Goal: Communication & Community: Answer question/provide support

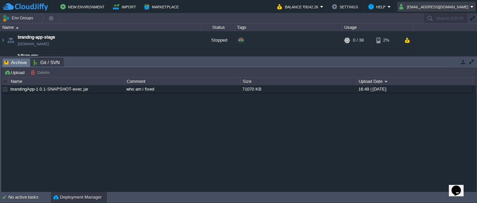
click at [449, 6] on button "[EMAIL_ADDRESS][DOMAIN_NAME]" at bounding box center [434, 7] width 71 height 8
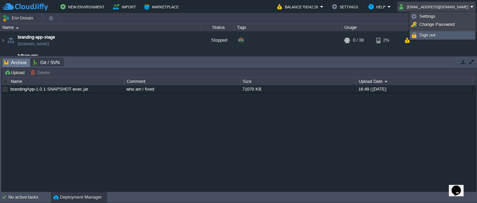
click at [425, 34] on span "Sign out" at bounding box center [428, 35] width 16 height 5
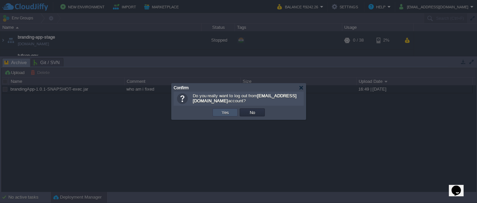
click at [224, 111] on button "Yes" at bounding box center [225, 112] width 11 height 6
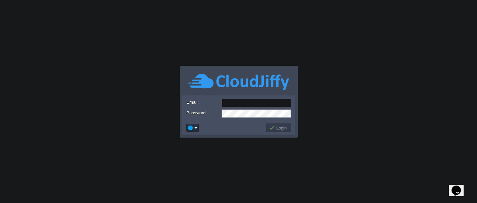
type input "[EMAIL_ADDRESS][DOMAIN_NAME]"
click at [280, 128] on button "Login" at bounding box center [278, 128] width 19 height 6
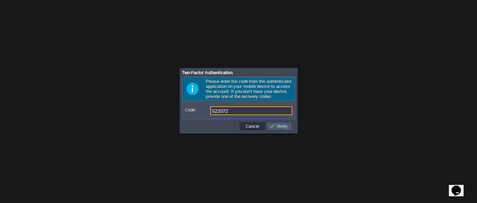
type input "522072"
click at [280, 128] on button "Verify" at bounding box center [280, 126] width 20 height 6
type input "145175"
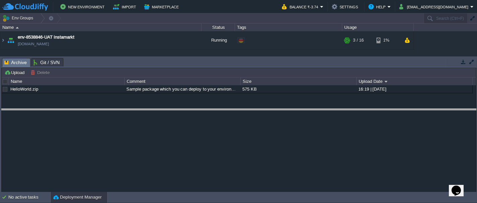
drag, startPoint x: 181, startPoint y: 61, endPoint x: 183, endPoint y: 118, distance: 56.7
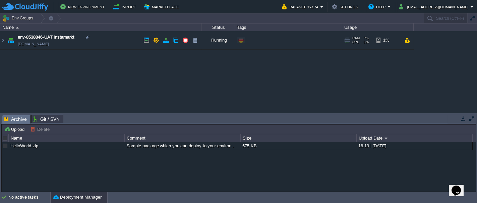
click at [9, 40] on img at bounding box center [10, 40] width 9 height 18
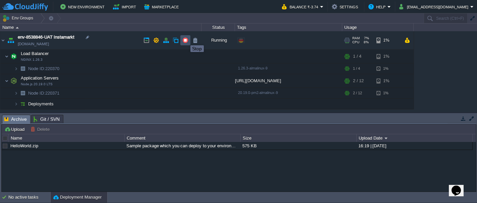
click at [185, 40] on button "button" at bounding box center [185, 40] width 6 height 6
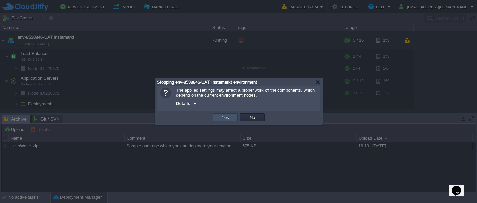
click at [222, 119] on button "Yes" at bounding box center [225, 117] width 11 height 6
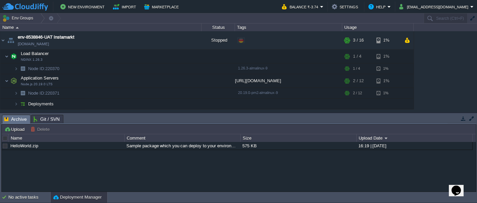
click at [457, 187] on icon "Chat widget" at bounding box center [456, 190] width 9 height 10
click at [387, 203] on p "New Conversation" at bounding box center [412, 206] width 112 height 6
type input "919226217349"
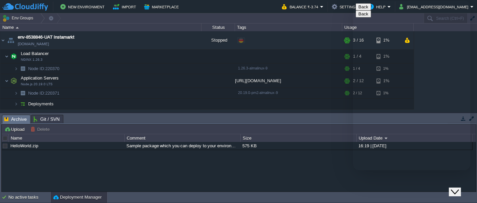
drag, startPoint x: 468, startPoint y: 96, endPoint x: 469, endPoint y: 110, distance: 13.8
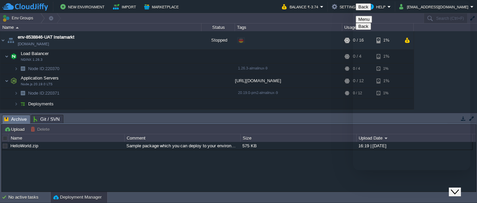
click at [18, 38] on span "env-8538846-UAT Instamarkt" at bounding box center [46, 37] width 57 height 7
click at [88, 37] on div at bounding box center [88, 37] width 6 height 6
paste textarea "env-8538846-UAT Instamarkt"
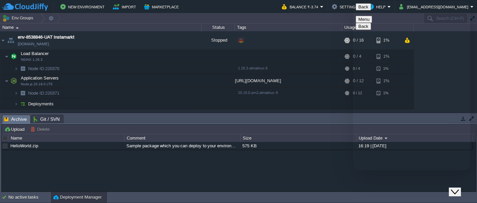
type textarea "env-8538846-UAT Instamarkt"
drag, startPoint x: 423, startPoint y: 164, endPoint x: 358, endPoint y: 167, distance: 65.1
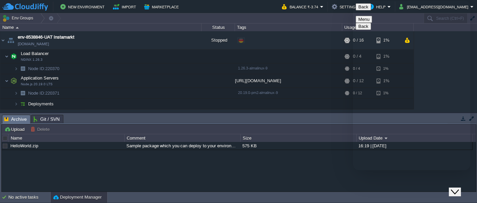
type textarea "Hello"
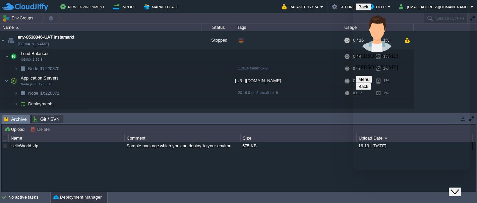
paste textarea "[DOMAIN_NAME]"
type textarea "[DOMAIN_NAME]"
click at [88, 37] on div at bounding box center [88, 37] width 6 height 6
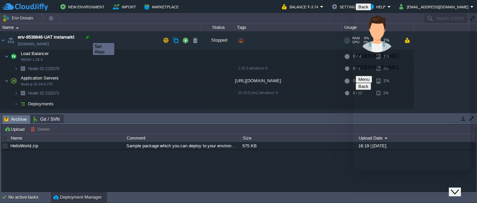
type input "env-8538846-UAT Instamarkt"
click at [69, 55] on td "Load Balancer NGINX 1.26.3" at bounding box center [100, 57] width 201 height 14
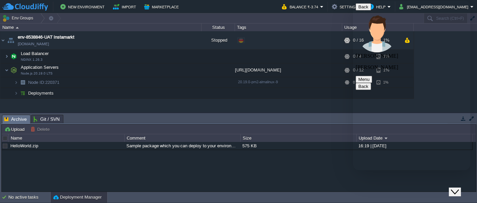
paste textarea "env-8538846-UAT Instamarkt"
type textarea "env-8538846-UAT Instamarkt is my node id"
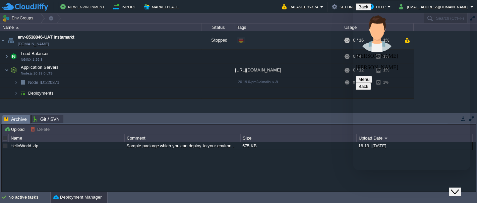
type textarea "we had stopped the node but stll client received the big bill."
type textarea "W"
type textarea "j"
type textarea "when i saw, it was running only"
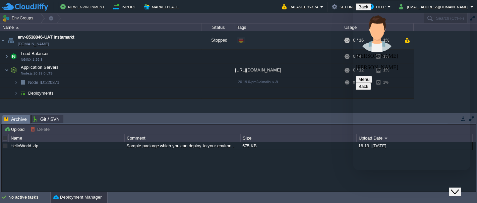
scroll to position [61, 0]
type textarea "Just now i have stopped it"
type textarea "How it got started, please investigate"
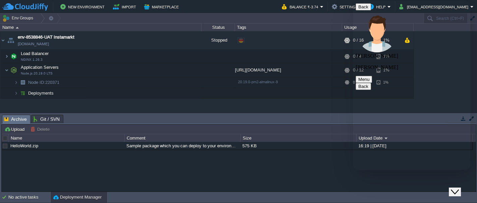
click at [295, 193] on td "No active tasks Deployment Manager" at bounding box center [238, 197] width 477 height 11
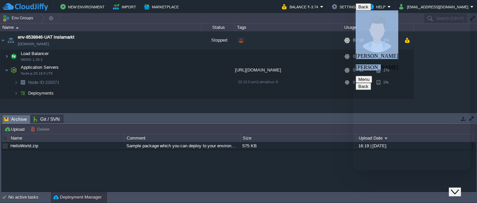
click at [416, 10] on div "[PERSON_NAME]" at bounding box center [412, 40] width 112 height 60
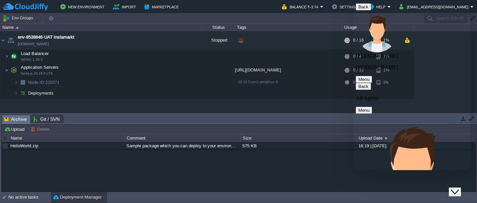
click at [358, 84] on icon "button" at bounding box center [358, 86] width 0 height 5
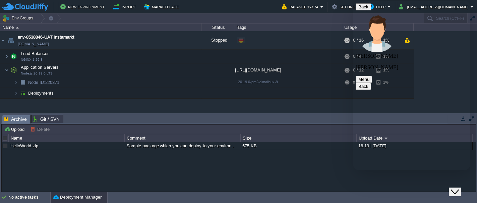
click at [321, 154] on div "HelloWorld.zip Sample package which you can deploy to your environment. Feel fr…" at bounding box center [239, 167] width 475 height 50
click at [346, 173] on div "HelloWorld.zip Sample package which you can deploy to your environment. Feel fr…" at bounding box center [239, 167] width 475 height 50
click at [473, 6] on em "[EMAIL_ADDRESS][DOMAIN_NAME]" at bounding box center [436, 7] width 74 height 8
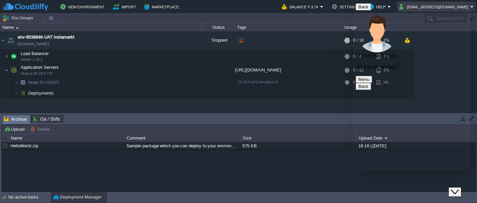
click at [472, 7] on em "[EMAIL_ADDRESS][DOMAIN_NAME]" at bounding box center [436, 7] width 74 height 8
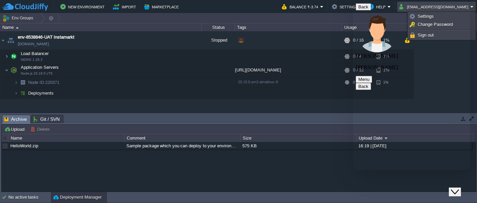
paste textarea "url- [URL][DOMAIN_NAME] username - [EMAIL_ADDRESS][DOMAIN_NAME] password- TEKma…"
type textarea "url- [URL][DOMAIN_NAME] username - [EMAIL_ADDRESS][DOMAIN_NAME] password- TEKma…"
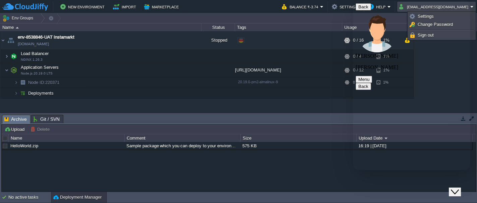
scroll to position [209, 0]
type textarea "i have these details"
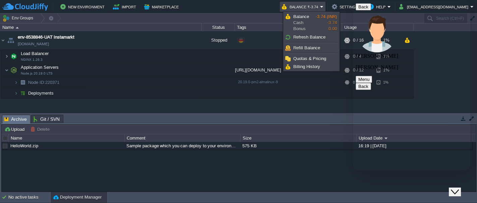
scroll to position [344, 0]
type textarea "ok"
type textarea "Thank you"
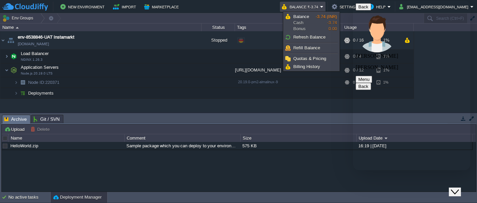
scroll to position [384, 0]
drag, startPoint x: 469, startPoint y: 130, endPoint x: 461, endPoint y: 83, distance: 47.3
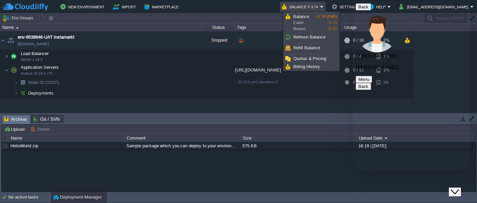
drag, startPoint x: 386, startPoint y: 58, endPoint x: 410, endPoint y: 68, distance: 26.1
copy span "env-8538846-UAT Instamarkt is my node id"
drag, startPoint x: 469, startPoint y: 80, endPoint x: 476, endPoint y: 193, distance: 113.6
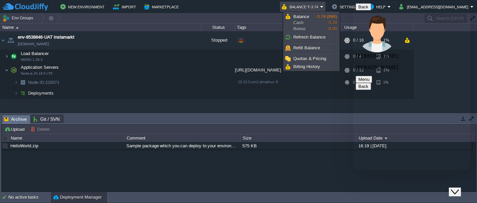
click at [470, 170] on html "Back [PERSON_NAME] M Menu Back Rate this chat Upload File Insert emoji 09:25 Na…" at bounding box center [411, 85] width 117 height 169
type textarea "yes I understand"
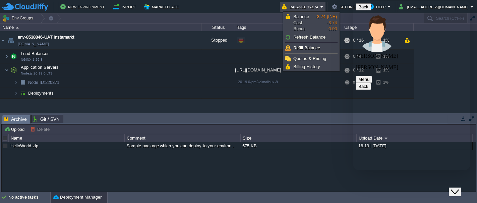
scroll to position [495, 0]
type textarea "N"
type textarea "I will open ticket"
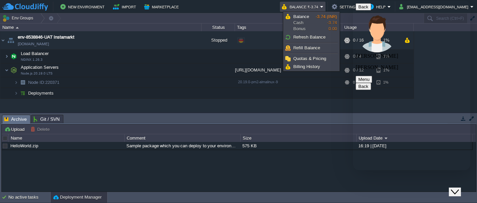
click at [364, 10] on button "Back" at bounding box center [363, 6] width 15 height 7
click at [458, 189] on icon "Chat widget" at bounding box center [455, 191] width 8 height 5
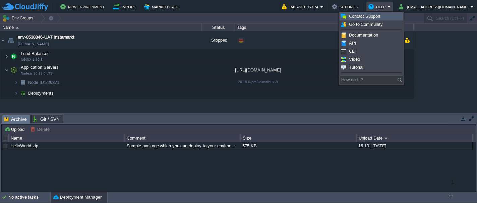
click at [373, 17] on span "Contact Support" at bounding box center [365, 16] width 32 height 5
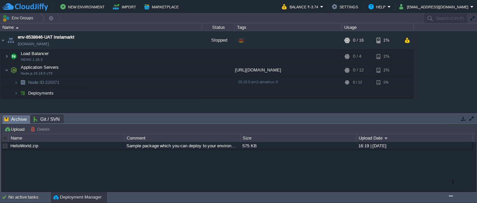
click at [451, 196] on img "Chat widget" at bounding box center [451, 196] width 0 height 0
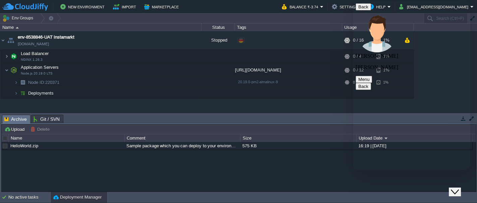
drag, startPoint x: 387, startPoint y: 96, endPoint x: 406, endPoint y: 95, distance: 19.1
drag, startPoint x: 386, startPoint y: 95, endPoint x: 447, endPoint y: 93, distance: 61.4
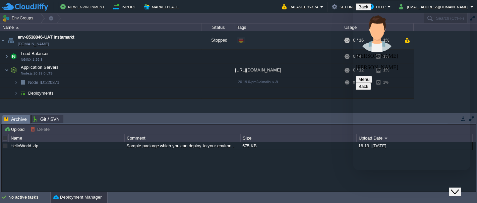
copy span "env-8538846-UAT Instamarkt"
drag, startPoint x: 64, startPoint y: 82, endPoint x: 28, endPoint y: 85, distance: 36.0
click at [28, 85] on td "Node ID: 220371" at bounding box center [100, 82] width 201 height 11
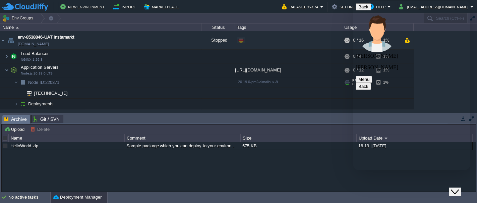
copy span "Node ID: 220371"
drag, startPoint x: 386, startPoint y: 120, endPoint x: 460, endPoint y: 142, distance: 77.3
copy div "we had stopped the node but stll client received the big bill. 09:41 when i saw…"
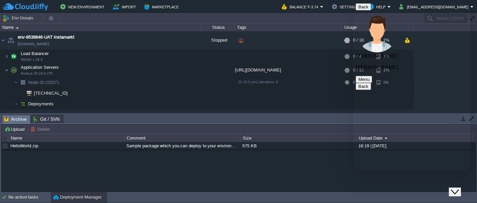
drag, startPoint x: 469, startPoint y: 33, endPoint x: 447, endPoint y: 44, distance: 24.6
drag, startPoint x: 469, startPoint y: 31, endPoint x: 382, endPoint y: 153, distance: 149.3
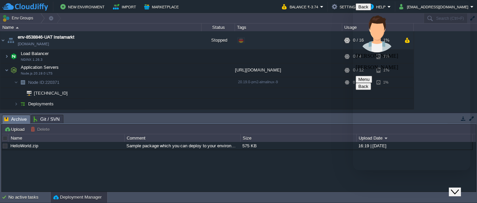
click at [115, 76] on td "Application Servers Node.js 20.19.0 LTS" at bounding box center [100, 70] width 201 height 14
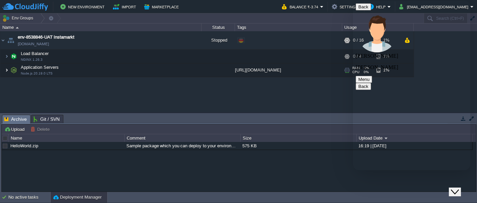
click at [6, 70] on img at bounding box center [7, 69] width 4 height 13
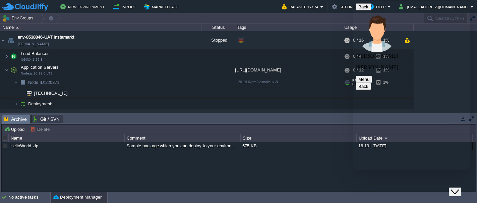
click at [32, 80] on span "Node ID:" at bounding box center [36, 82] width 17 height 5
click at [29, 82] on span "Node ID:" at bounding box center [36, 82] width 17 height 5
type input "220371"
click at [102, 37] on td "env-8538846-UAT Instamarkt [DOMAIN_NAME]" at bounding box center [100, 40] width 201 height 18
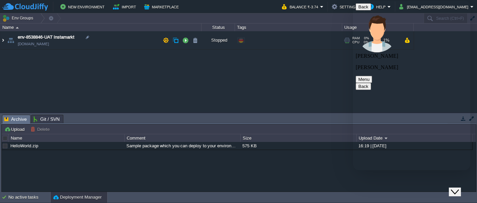
click at [4, 41] on img at bounding box center [2, 40] width 5 height 18
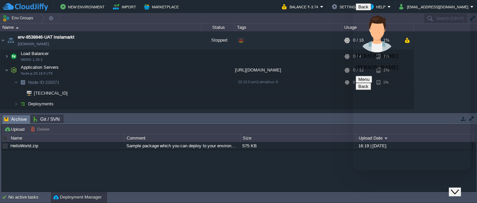
drag, startPoint x: 469, startPoint y: 68, endPoint x: 468, endPoint y: 64, distance: 4.0
drag, startPoint x: 468, startPoint y: 64, endPoint x: 458, endPoint y: 62, distance: 10.8
drag, startPoint x: 469, startPoint y: 67, endPoint x: 466, endPoint y: 55, distance: 12.7
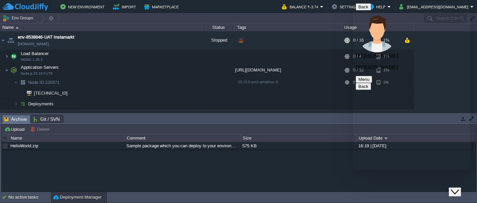
drag, startPoint x: 386, startPoint y: 103, endPoint x: 444, endPoint y: 98, distance: 57.9
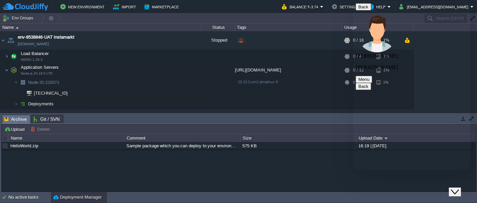
copy span "env-8538846-UAT Instamarkt"
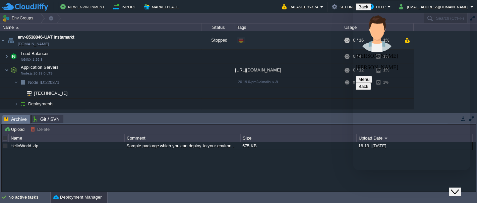
paste textarea "#364615"
type textarea "created the ticket #364615"
click at [372, 76] on button "Menu" at bounding box center [364, 79] width 16 height 7
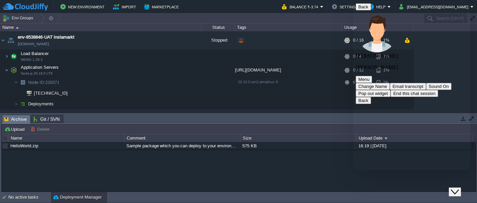
click at [416, 90] on button "End this chat session" at bounding box center [415, 93] width 48 height 7
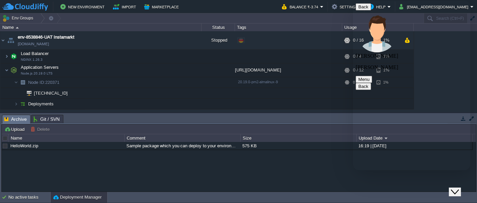
drag, startPoint x: 469, startPoint y: 112, endPoint x: 817, endPoint y: 173, distance: 352.4
click at [464, 170] on html "Back [PERSON_NAME] M Menu Back Rate this chat Upload File Insert emoji 09:25 Na…" at bounding box center [411, 85] width 117 height 169
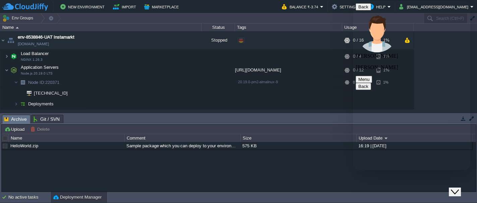
type textarea "ok"
click at [372, 76] on button "Menu" at bounding box center [364, 79] width 16 height 7
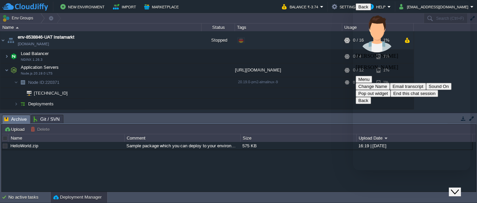
click at [417, 90] on button "End this chat session" at bounding box center [415, 93] width 48 height 7
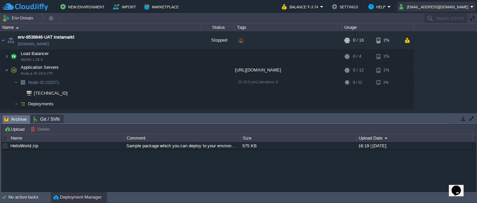
click at [446, 7] on button "[EMAIL_ADDRESS][DOMAIN_NAME]" at bounding box center [434, 7] width 71 height 8
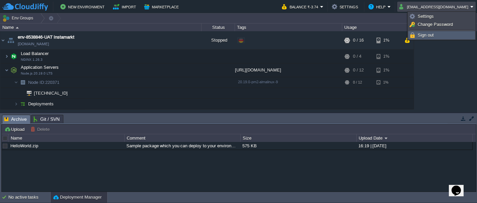
click at [422, 34] on span "Sign out" at bounding box center [426, 35] width 16 height 5
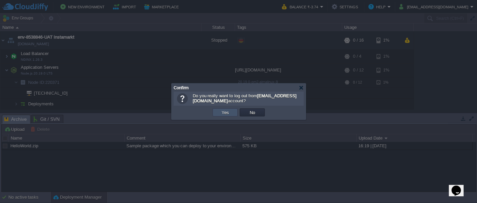
click at [226, 112] on button "Yes" at bounding box center [225, 112] width 11 height 6
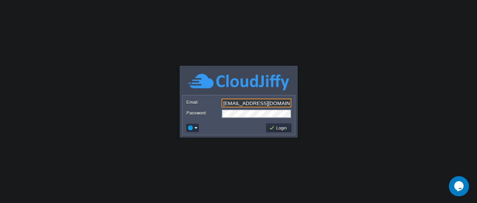
drag, startPoint x: 279, startPoint y: 102, endPoint x: 230, endPoint y: 98, distance: 49.1
click at [230, 99] on input "[EMAIL_ADDRESS][DOMAIN_NAME]" at bounding box center [257, 103] width 70 height 9
type input "[EMAIL_ADDRESS][DOMAIN_NAME]"
click at [278, 126] on button "Login" at bounding box center [278, 128] width 19 height 6
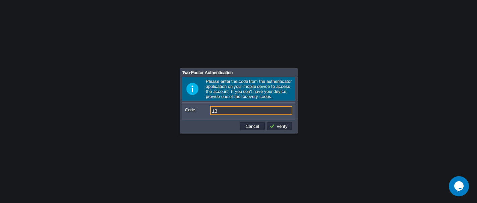
type input "1"
type input "389256"
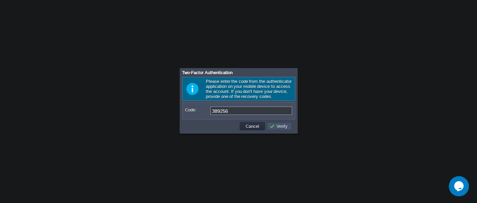
click at [276, 128] on button "Verify" at bounding box center [280, 126] width 20 height 6
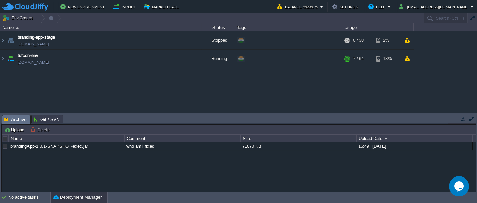
click at [131, 185] on div "brandingApp-1.0.1-SNAPSHOT-exec.jar who am i fixed 71070 KB 16:49 | 04 May 2025" at bounding box center [239, 167] width 475 height 50
click at [3, 60] on img at bounding box center [2, 59] width 5 height 18
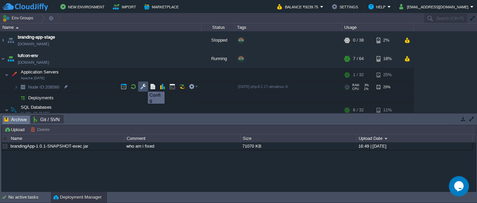
click at [143, 86] on button "button" at bounding box center [143, 87] width 6 height 6
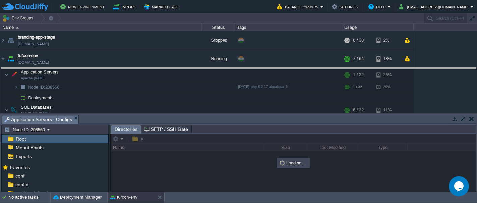
drag, startPoint x: 189, startPoint y: 119, endPoint x: 181, endPoint y: 72, distance: 47.6
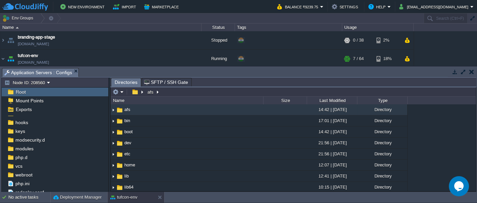
scroll to position [45, 0]
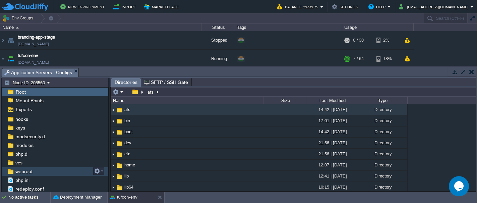
click at [12, 170] on img at bounding box center [10, 171] width 7 height 9
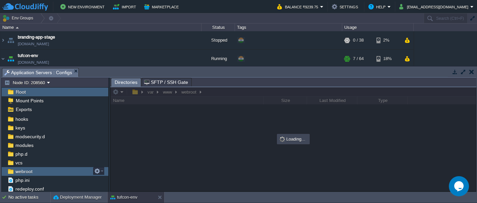
click at [12, 170] on img at bounding box center [10, 171] width 7 height 9
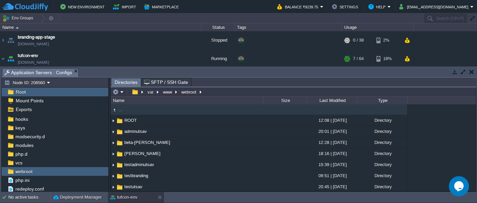
scroll to position [12, 0]
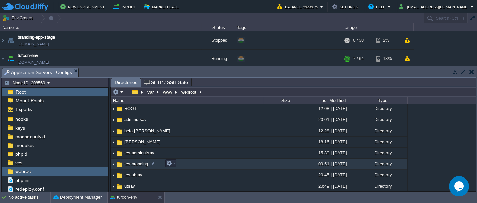
click at [114, 164] on img at bounding box center [113, 164] width 5 height 10
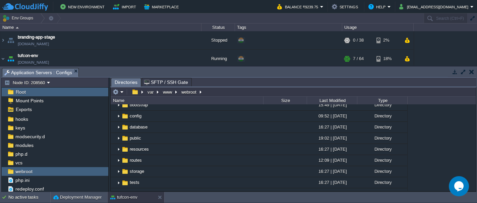
scroll to position [115, 0]
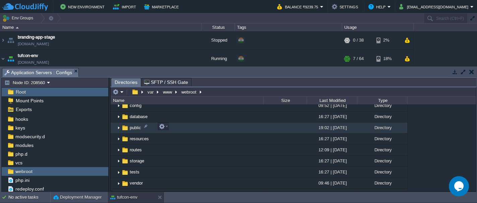
click at [119, 126] on img at bounding box center [118, 128] width 5 height 10
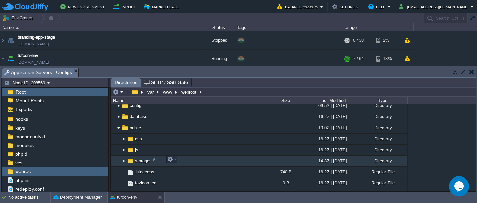
click at [123, 159] on img at bounding box center [123, 161] width 5 height 10
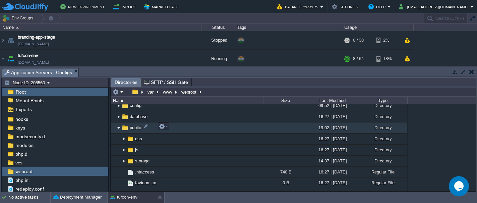
click at [118, 126] on img at bounding box center [118, 128] width 5 height 10
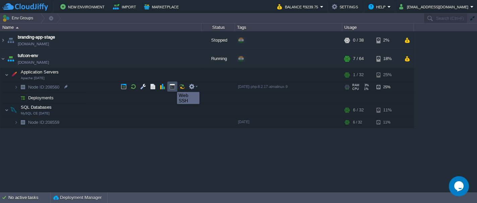
click at [172, 86] on button "button" at bounding box center [172, 87] width 6 height 6
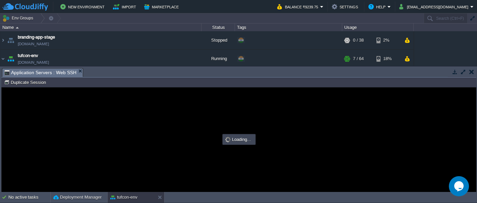
scroll to position [0, 0]
type input "#000000"
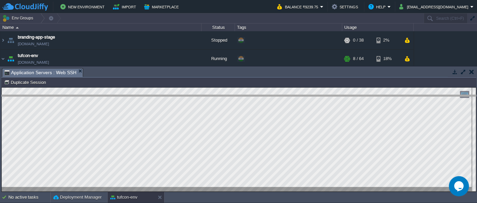
drag, startPoint x: 234, startPoint y: 74, endPoint x: 238, endPoint y: 100, distance: 26.2
